Goal: Task Accomplishment & Management: Use online tool/utility

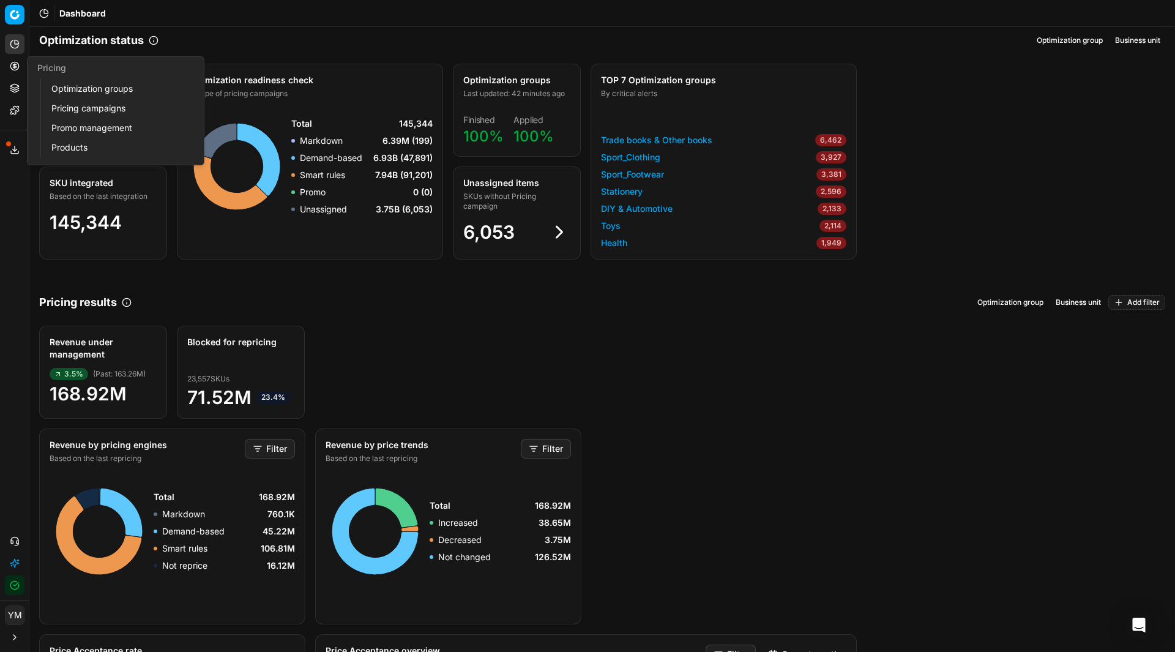
click at [66, 88] on link "Optimization groups" at bounding box center [118, 88] width 143 height 17
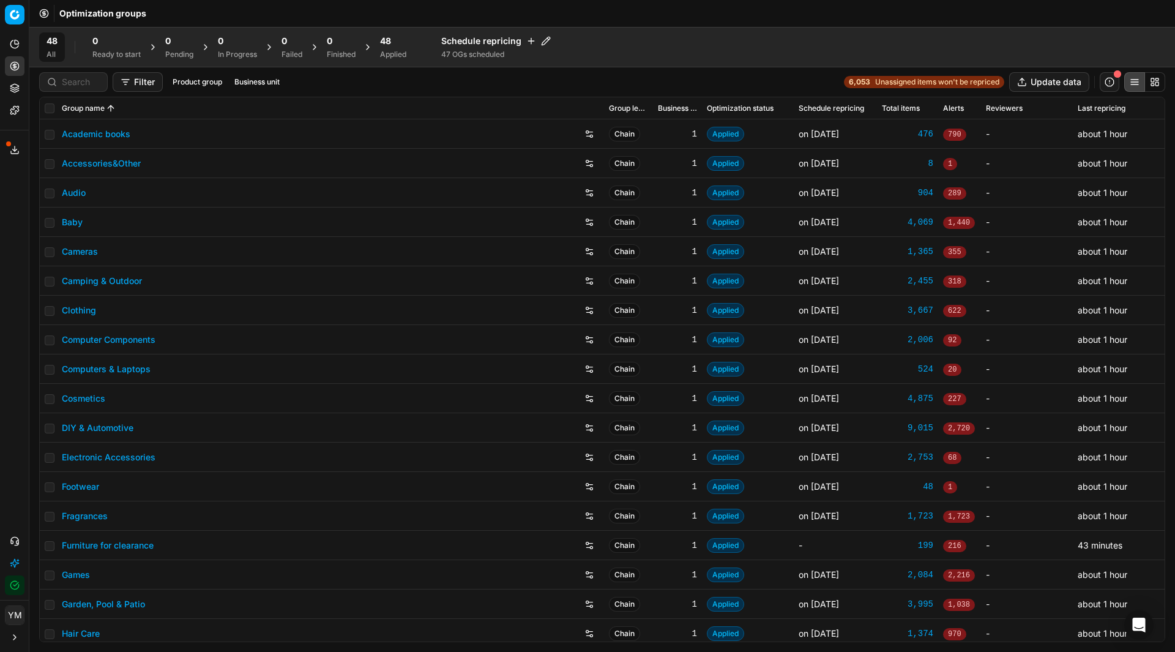
click at [397, 51] on div "Applied" at bounding box center [393, 55] width 26 height 10
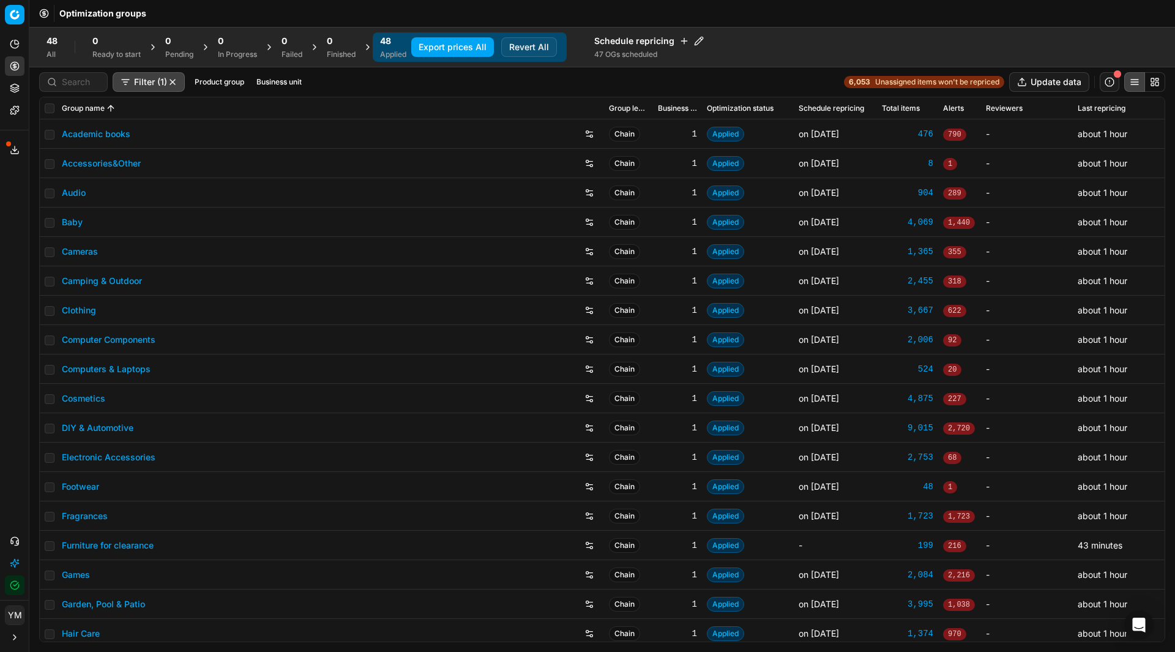
click at [104, 603] on link "Garden, Pool & Patio" at bounding box center [103, 604] width 83 height 12
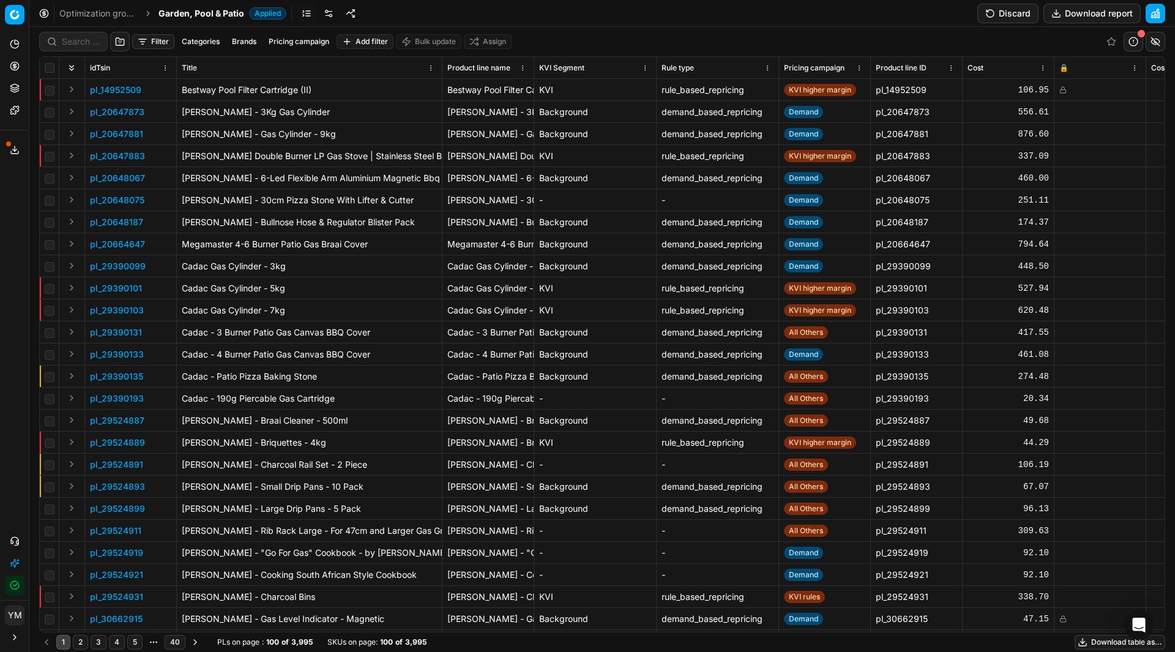
click at [106, 10] on link "Optimization groups" at bounding box center [98, 13] width 78 height 12
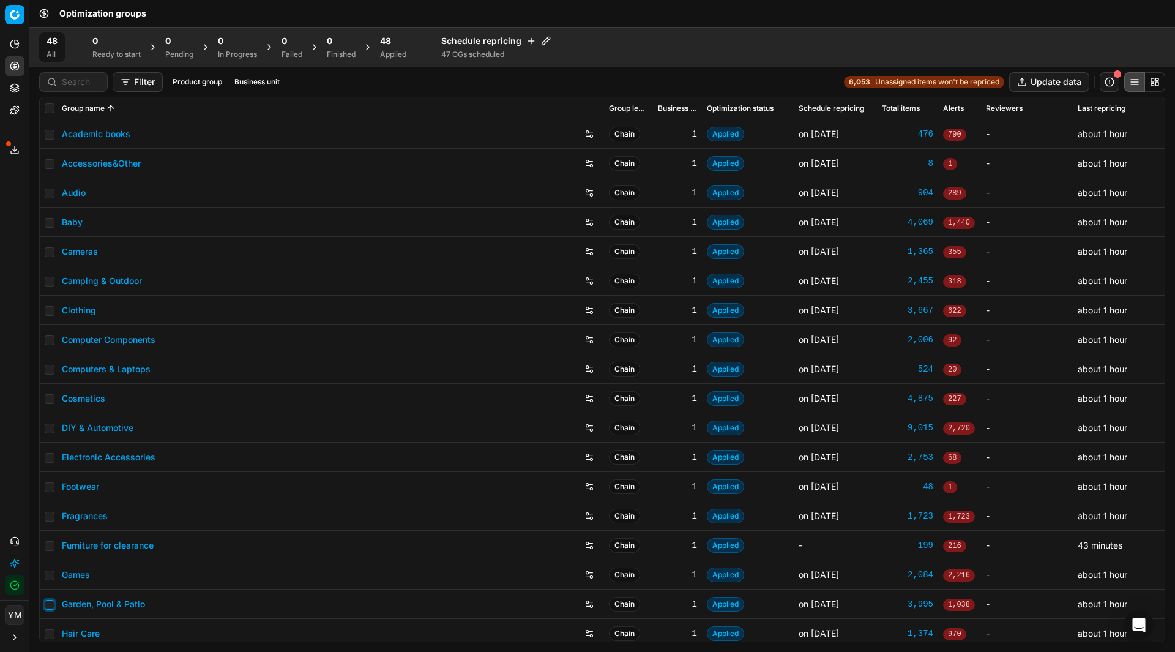
click at [51, 607] on input "checkbox" at bounding box center [50, 605] width 10 height 10
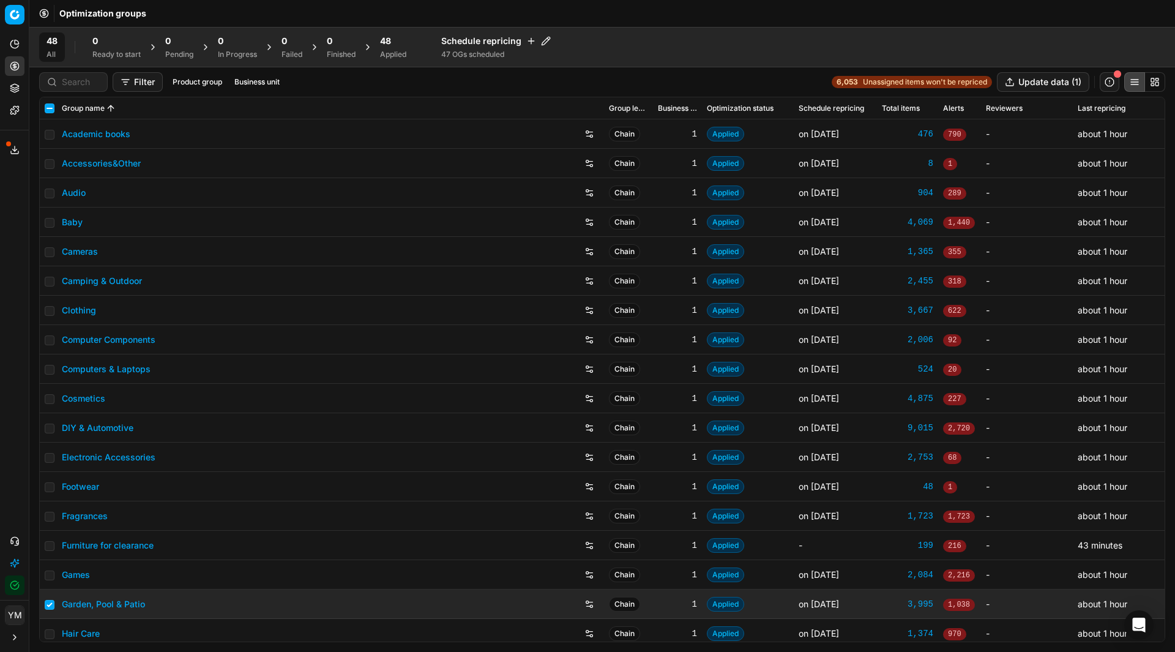
click at [391, 47] on span "48" at bounding box center [385, 41] width 11 height 12
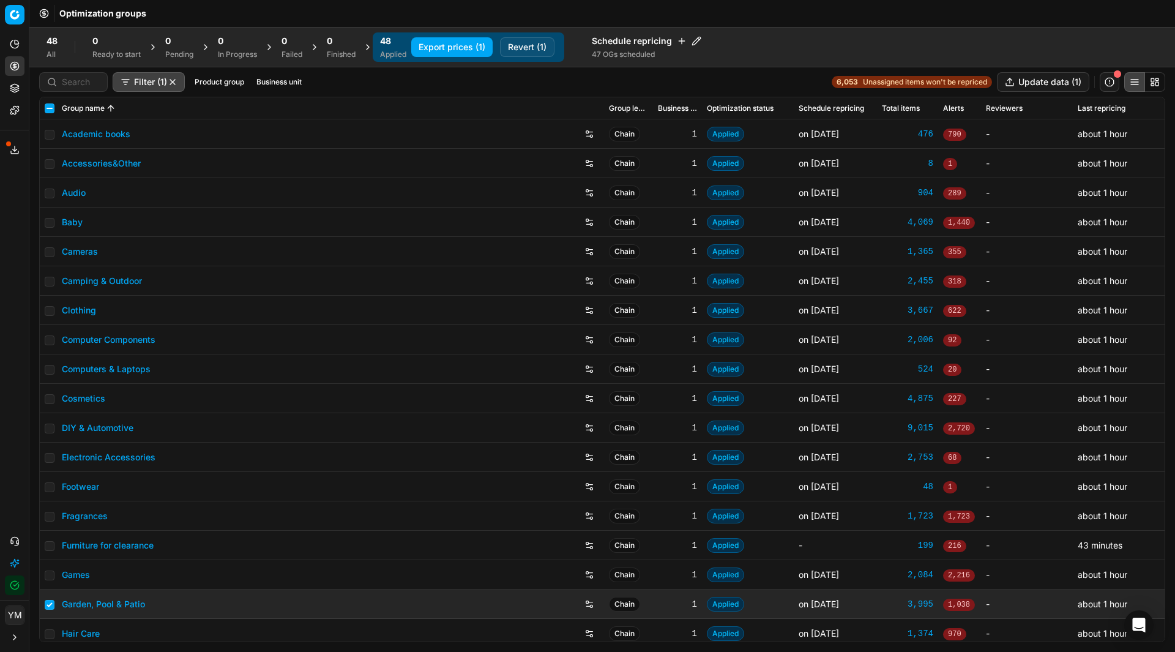
click at [532, 43] on button "Revert (1)" at bounding box center [527, 47] width 54 height 20
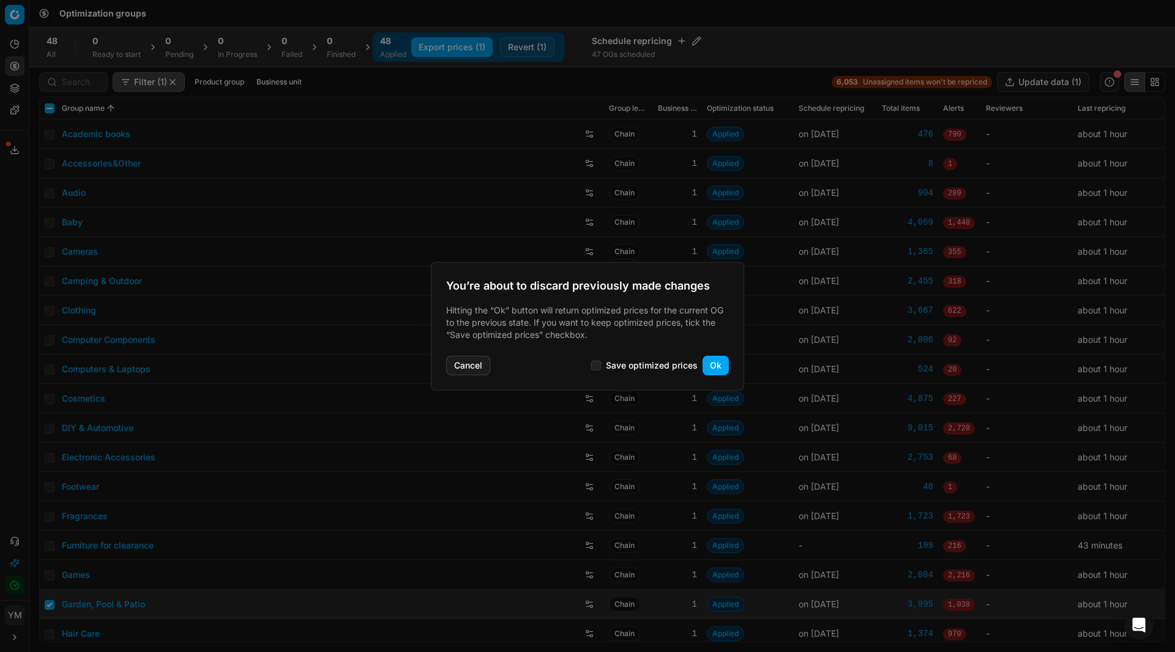
click at [717, 361] on button "Ok" at bounding box center [716, 366] width 26 height 20
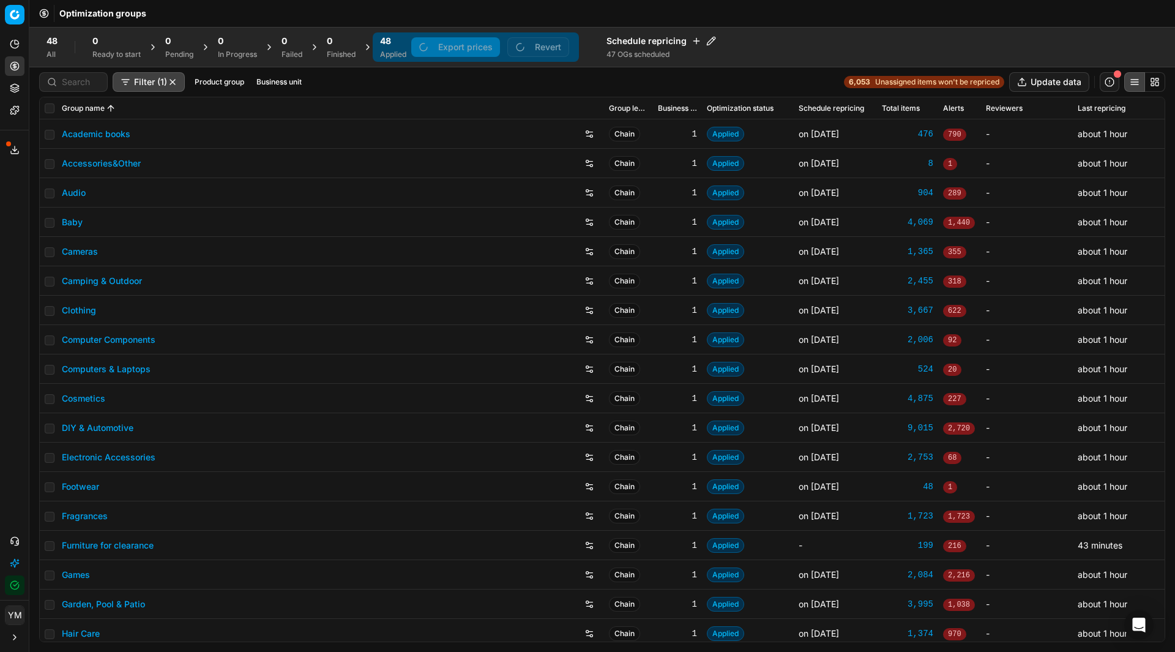
checkbox input "false"
click at [334, 54] on div "Finished" at bounding box center [341, 55] width 29 height 10
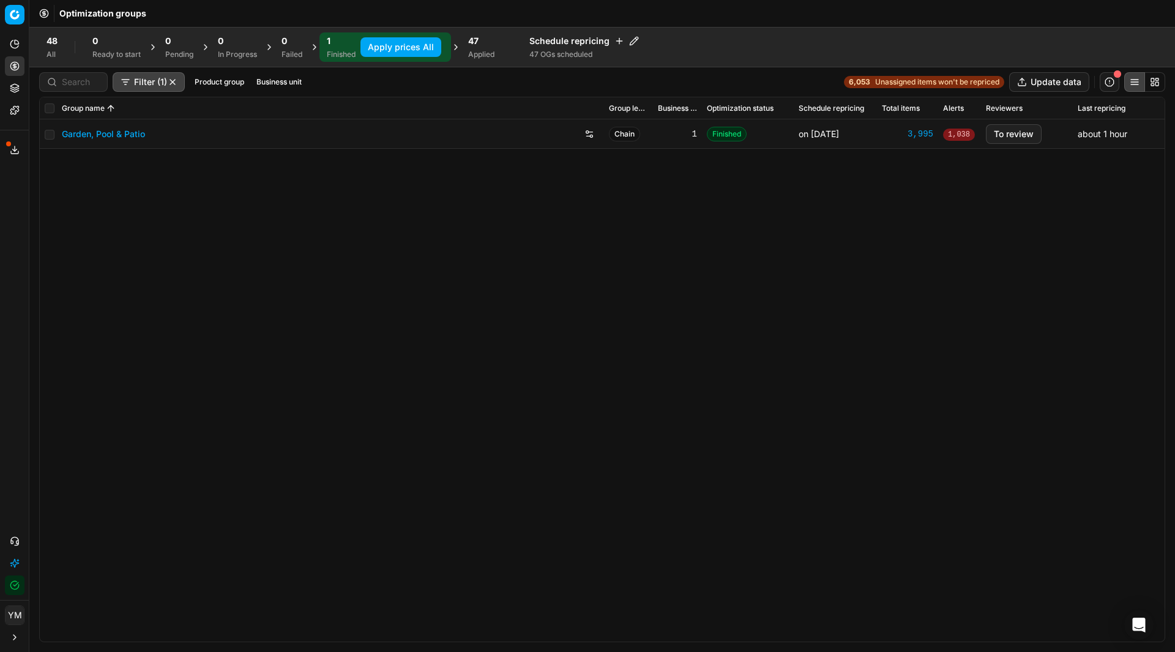
click at [132, 129] on link "Garden, Pool & Patio" at bounding box center [103, 134] width 83 height 12
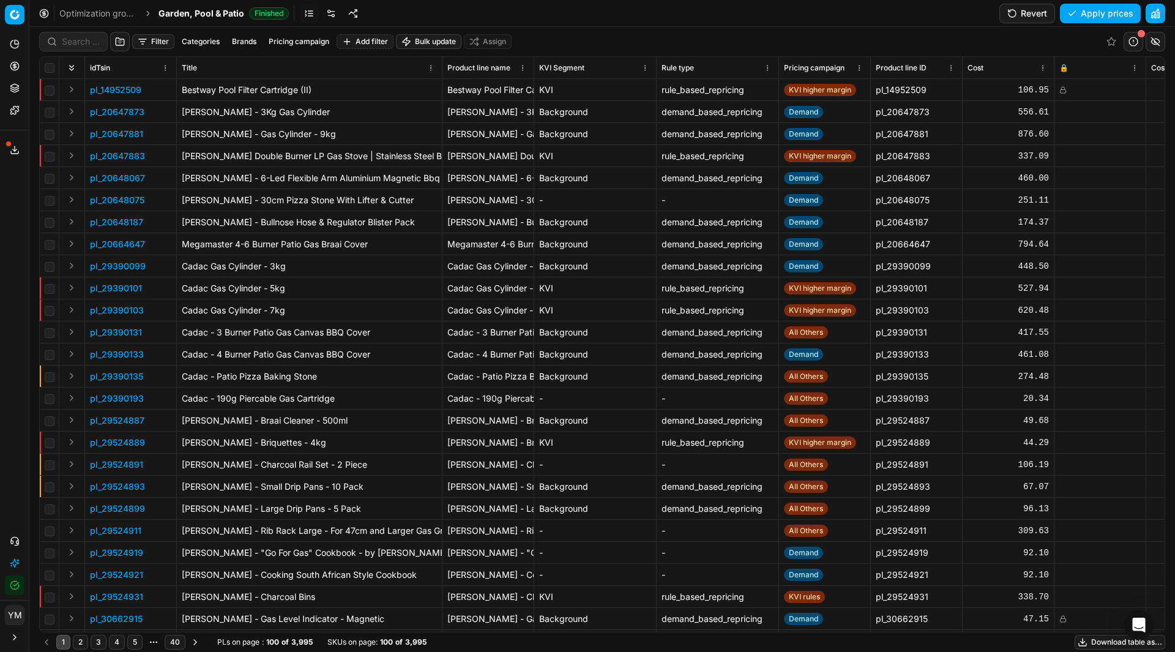
click at [327, 10] on link at bounding box center [331, 14] width 20 height 20
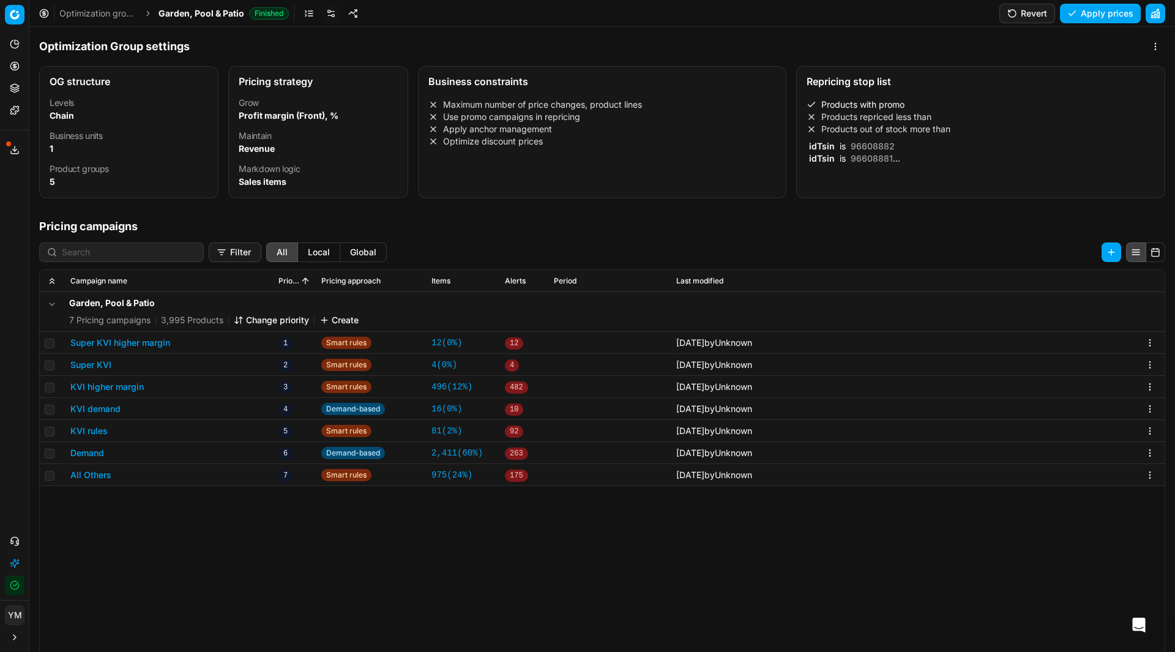
click at [841, 154] on span "is" at bounding box center [842, 158] width 11 height 10
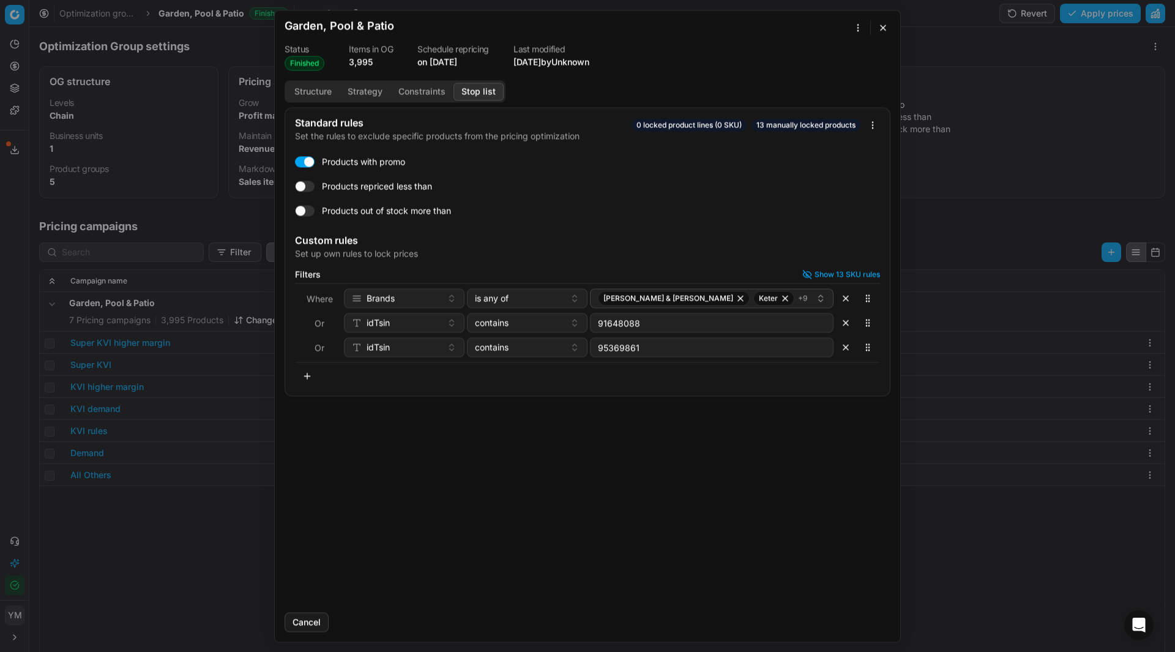
click at [487, 90] on button "Stop list" at bounding box center [478, 92] width 50 height 18
click at [779, 300] on div "[PERSON_NAME] & [PERSON_NAME] + 9" at bounding box center [707, 298] width 218 height 15
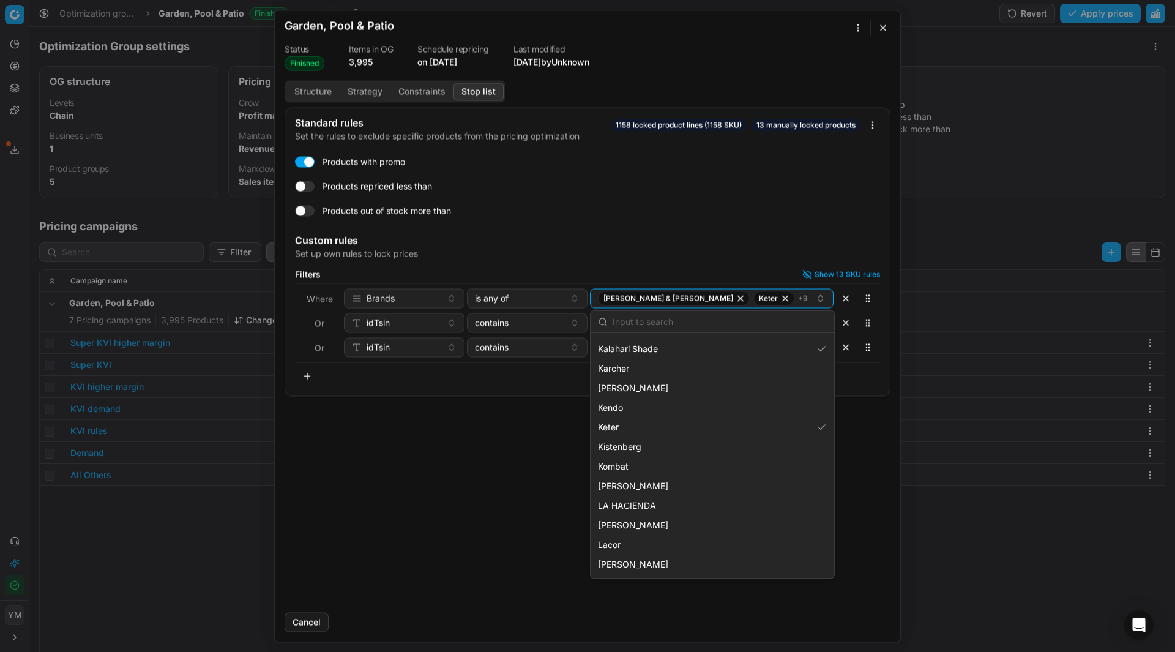
scroll to position [1347, 0]
click at [718, 482] on div "[PERSON_NAME]" at bounding box center [712, 487] width 239 height 20
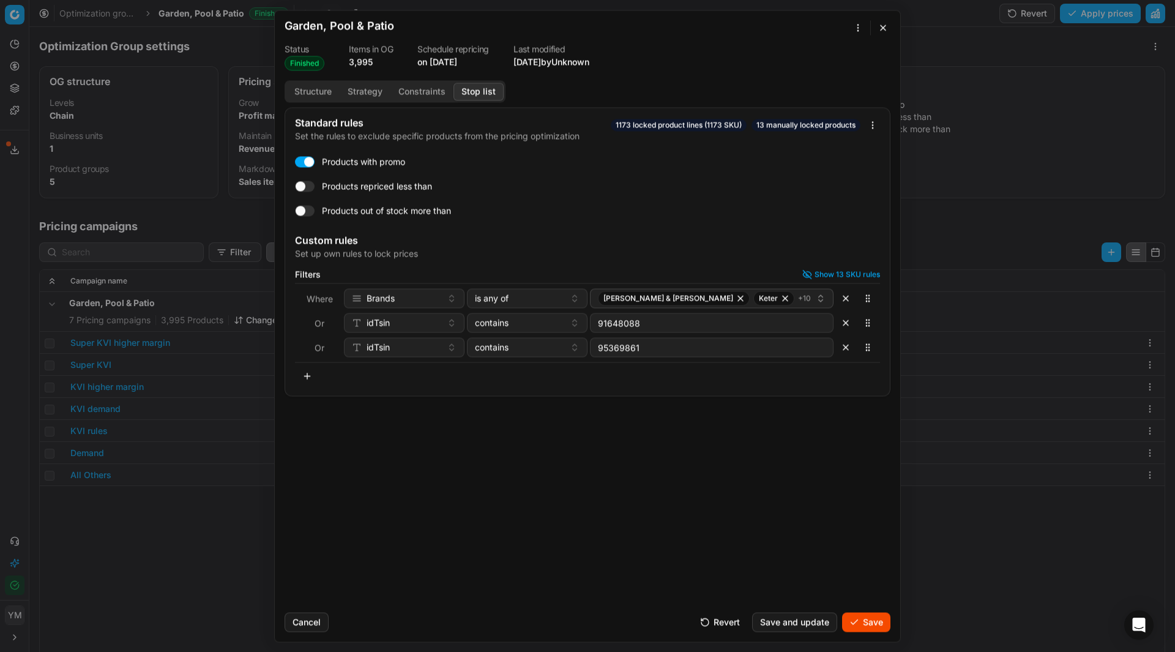
click at [866, 618] on button "Save" at bounding box center [866, 622] width 48 height 20
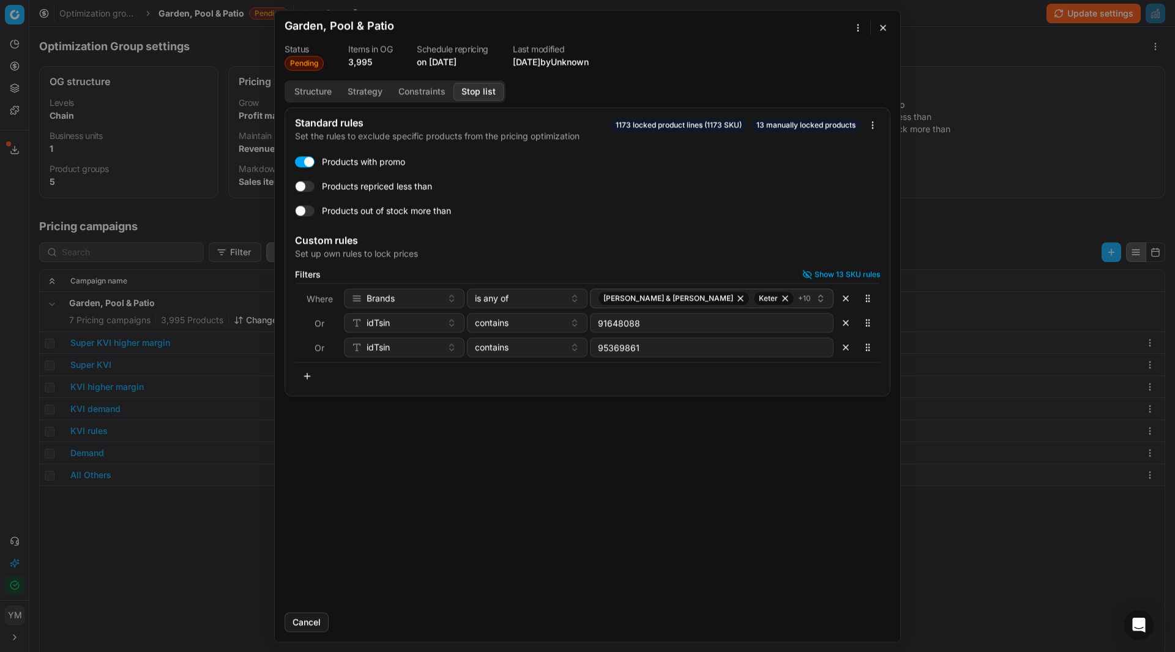
click at [883, 31] on button "button" at bounding box center [883, 27] width 15 height 15
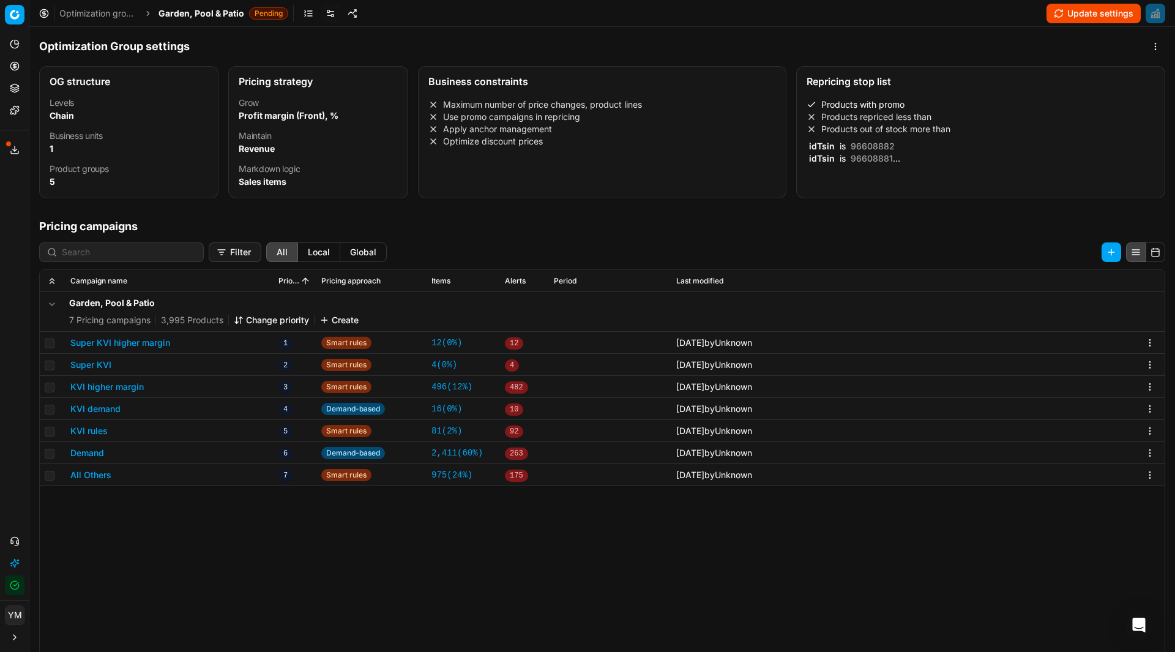
click at [1075, 13] on button "Update settings" at bounding box center [1093, 14] width 94 height 20
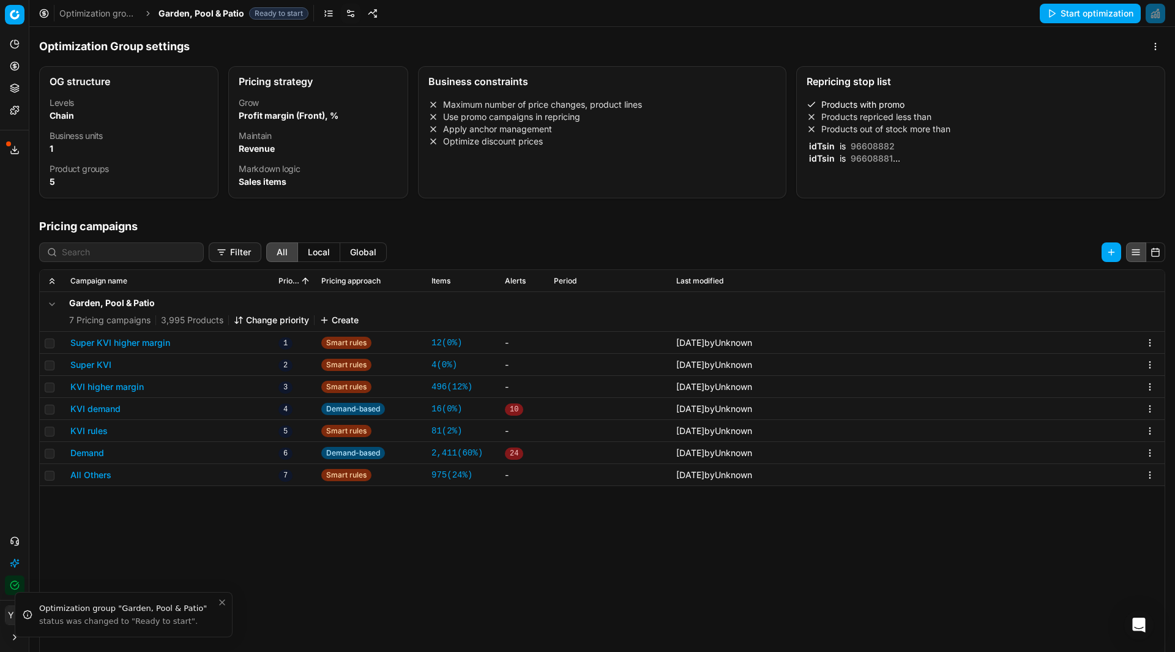
click at [97, 10] on link "Optimization groups" at bounding box center [98, 13] width 78 height 12
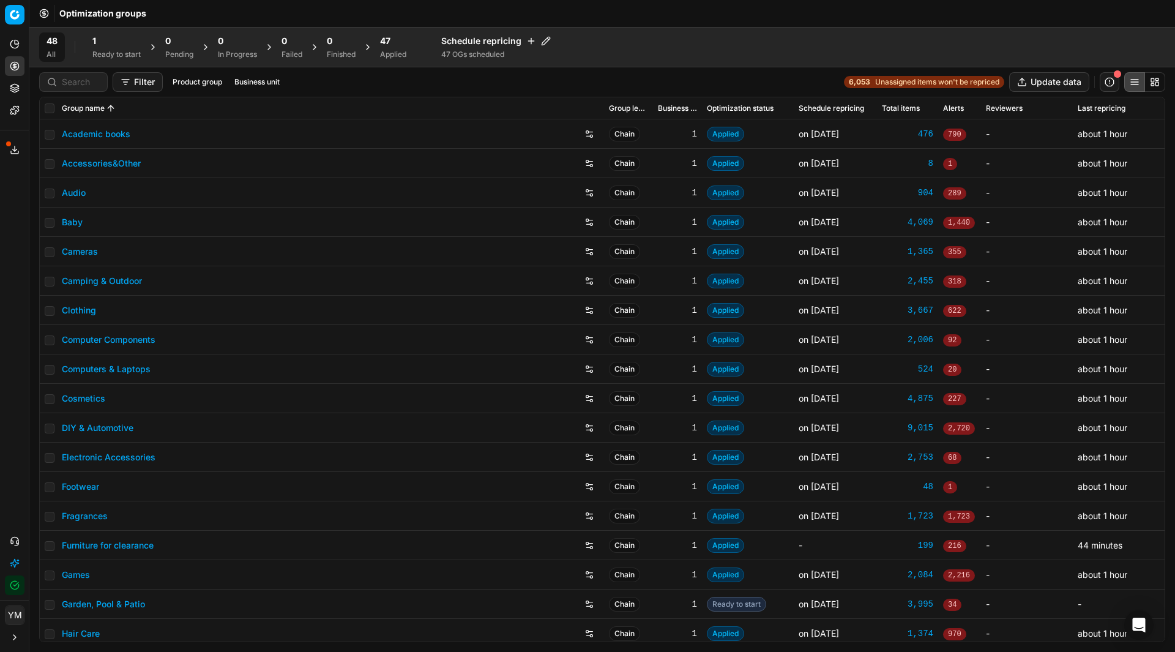
click at [97, 35] on div "1" at bounding box center [116, 41] width 48 height 12
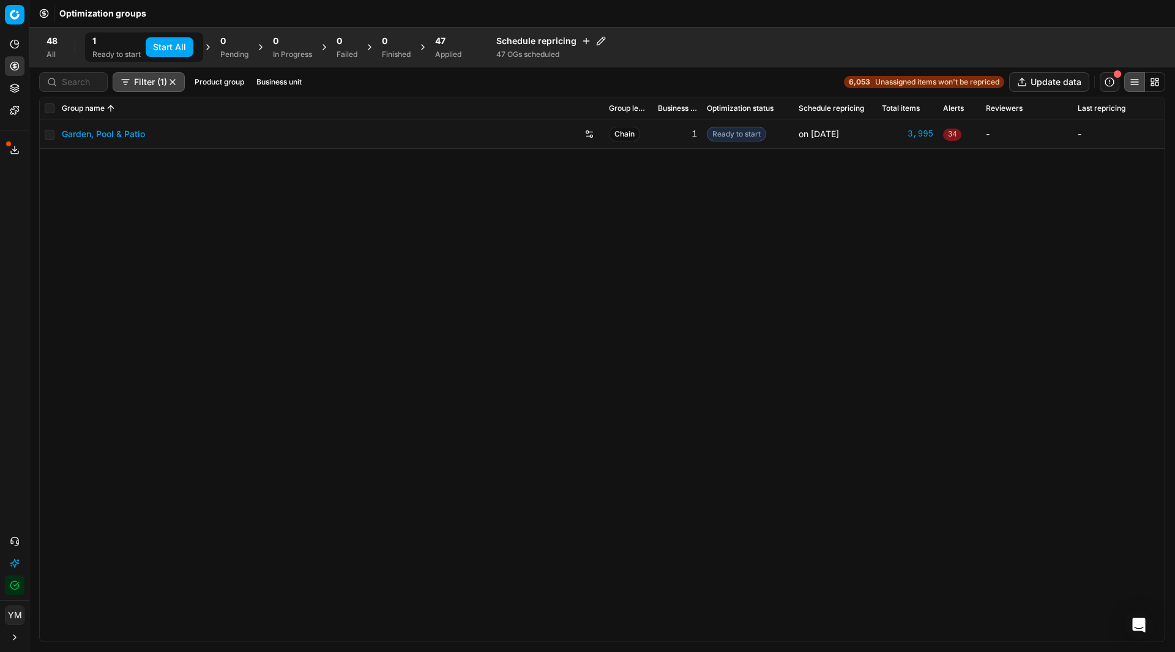
click at [179, 42] on button "Start All" at bounding box center [170, 47] width 48 height 20
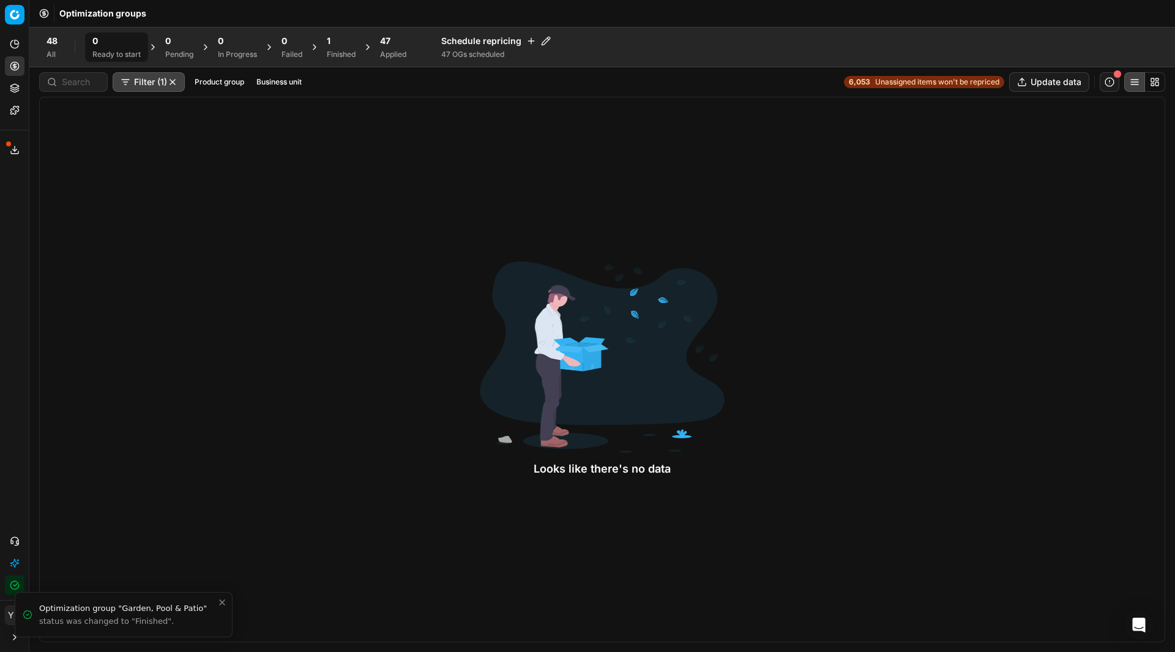
click at [741, 51] on div "48 All 0 Ready to start 0 Pending 0 In Progress 0 Failed 1 Finished 47 Applied …" at bounding box center [602, 46] width 1126 height 29
click at [337, 45] on div "1" at bounding box center [341, 41] width 29 height 12
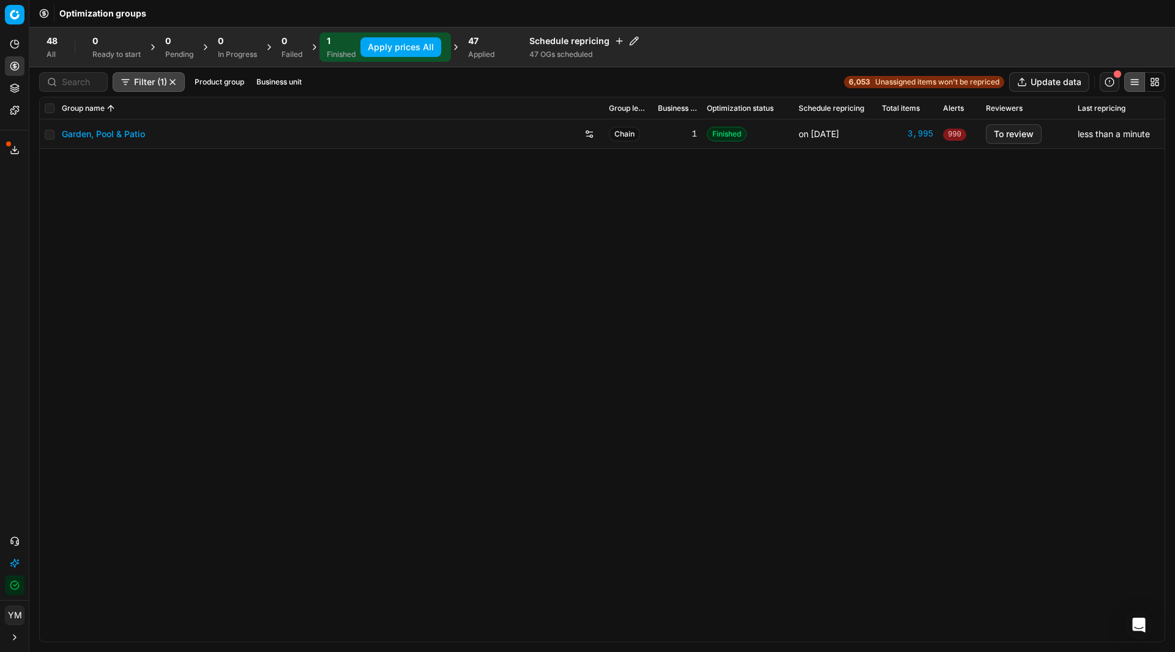
click at [397, 45] on button "Apply prices All" at bounding box center [400, 47] width 81 height 20
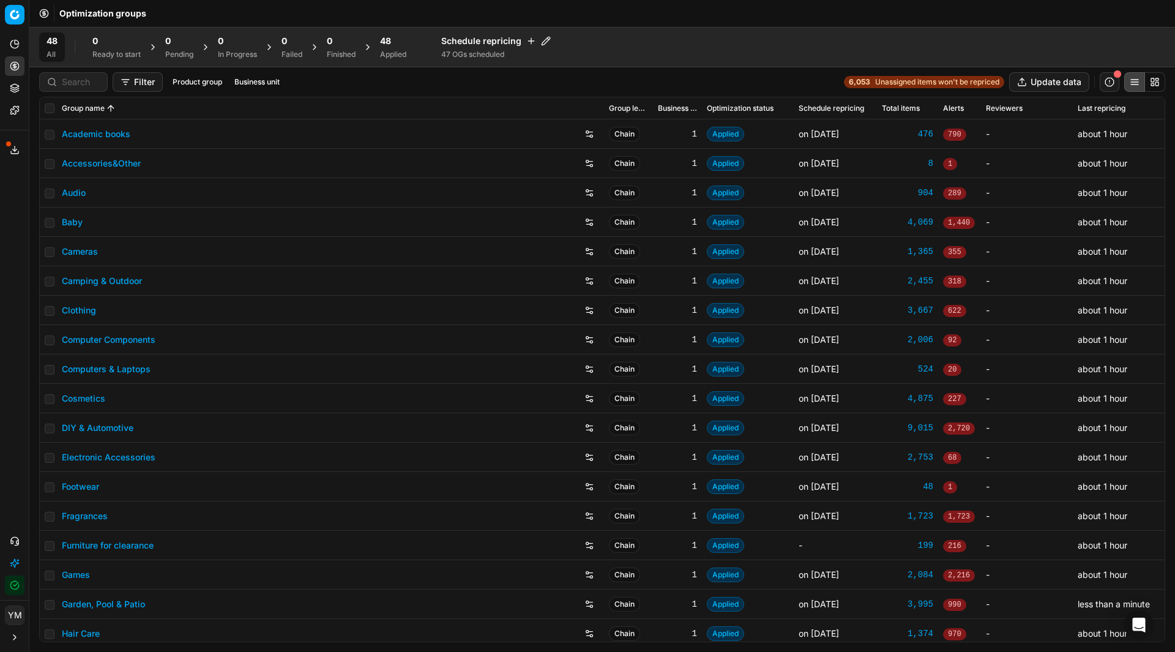
click at [608, 43] on div "48 All 0 Ready to start 0 Pending 0 In Progress 0 Failed 0 Finished 48 Applied …" at bounding box center [602, 46] width 1126 height 29
